Goal: Use online tool/utility: Utilize a website feature to perform a specific function

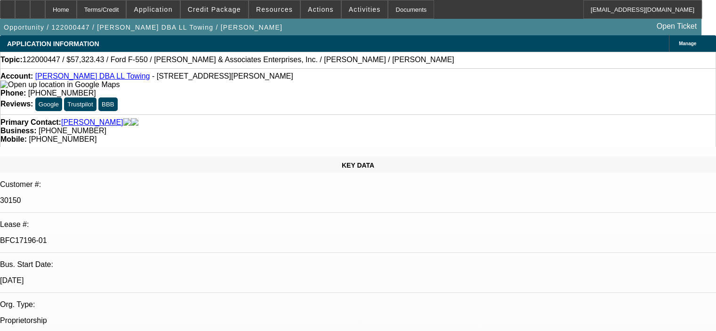
select select "0.1"
select select "0"
select select "2"
select select "0"
select select "6"
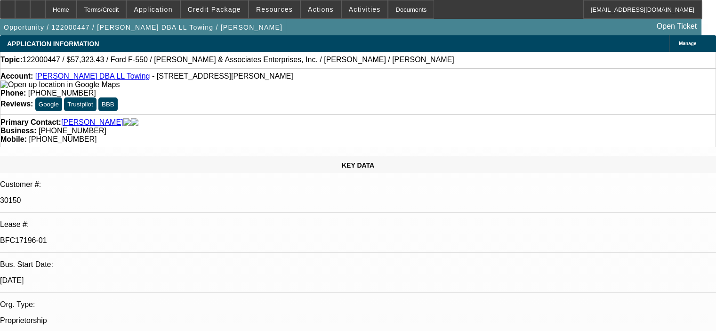
select select "0.1"
select select "0"
select select "2"
select select "0"
select select "6"
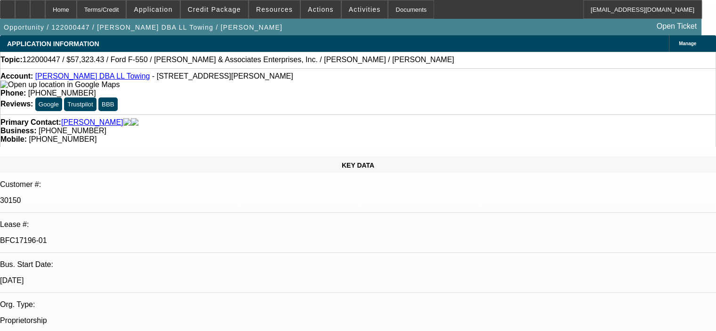
select select "0.1"
select select "2"
select select "0"
select select "6"
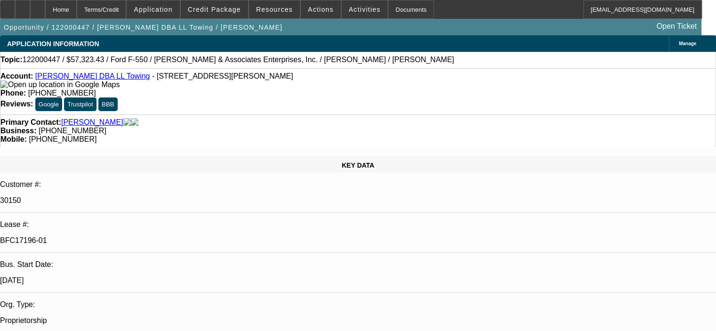
select select "0.1"
select select "2"
select select "0"
select select "6"
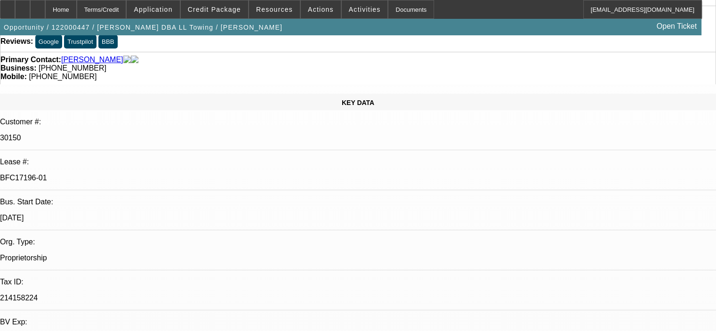
scroll to position [47, 0]
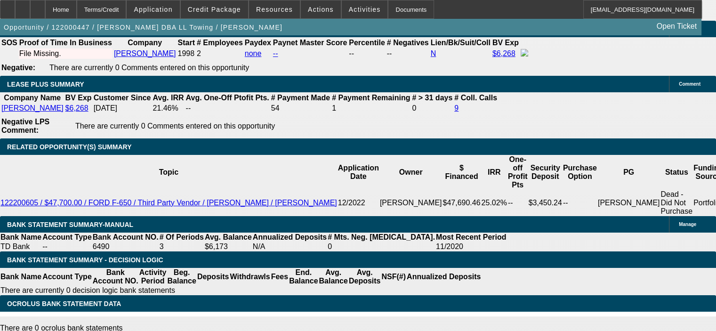
scroll to position [1647, 0]
